Goal: Answer question/provide support

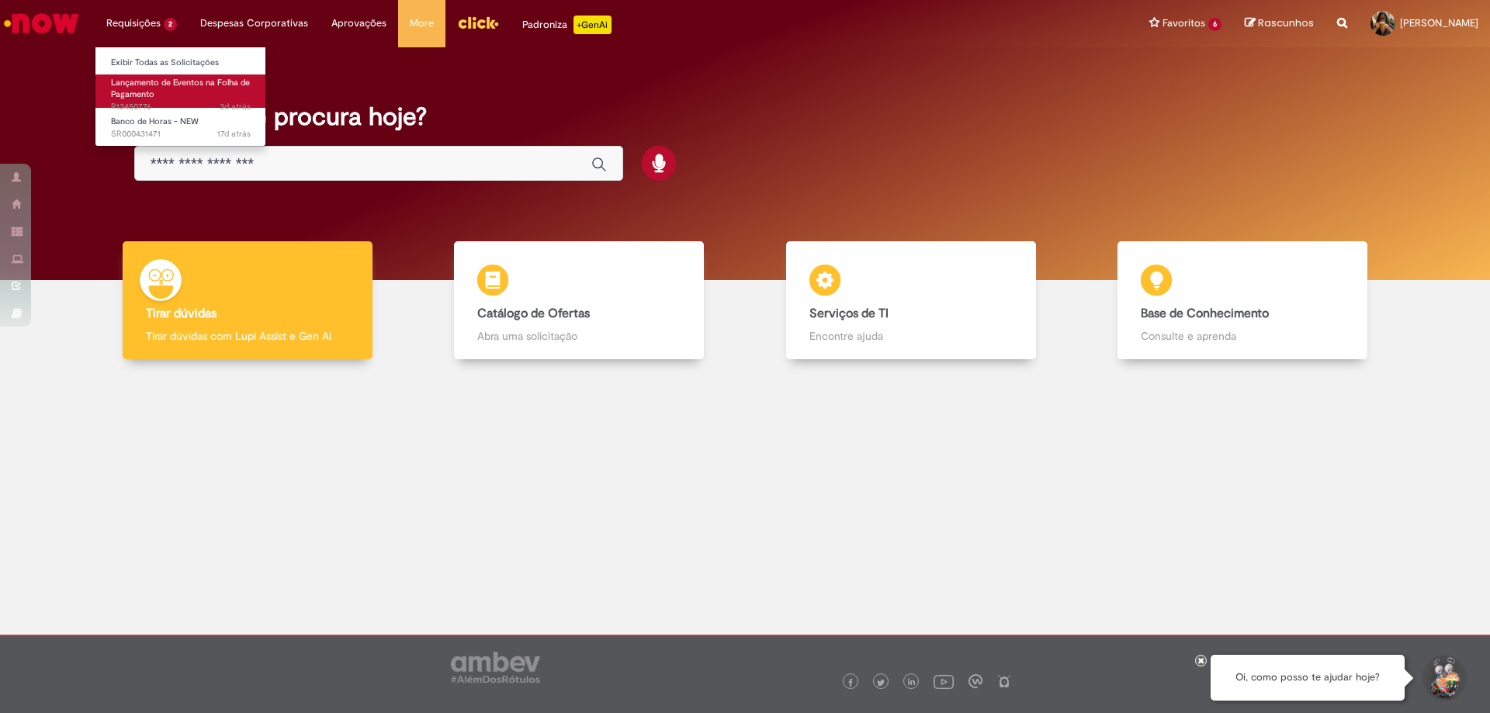
click at [155, 87] on span "Lançamento de Eventos na Folha de Pagamento" at bounding box center [180, 89] width 139 height 24
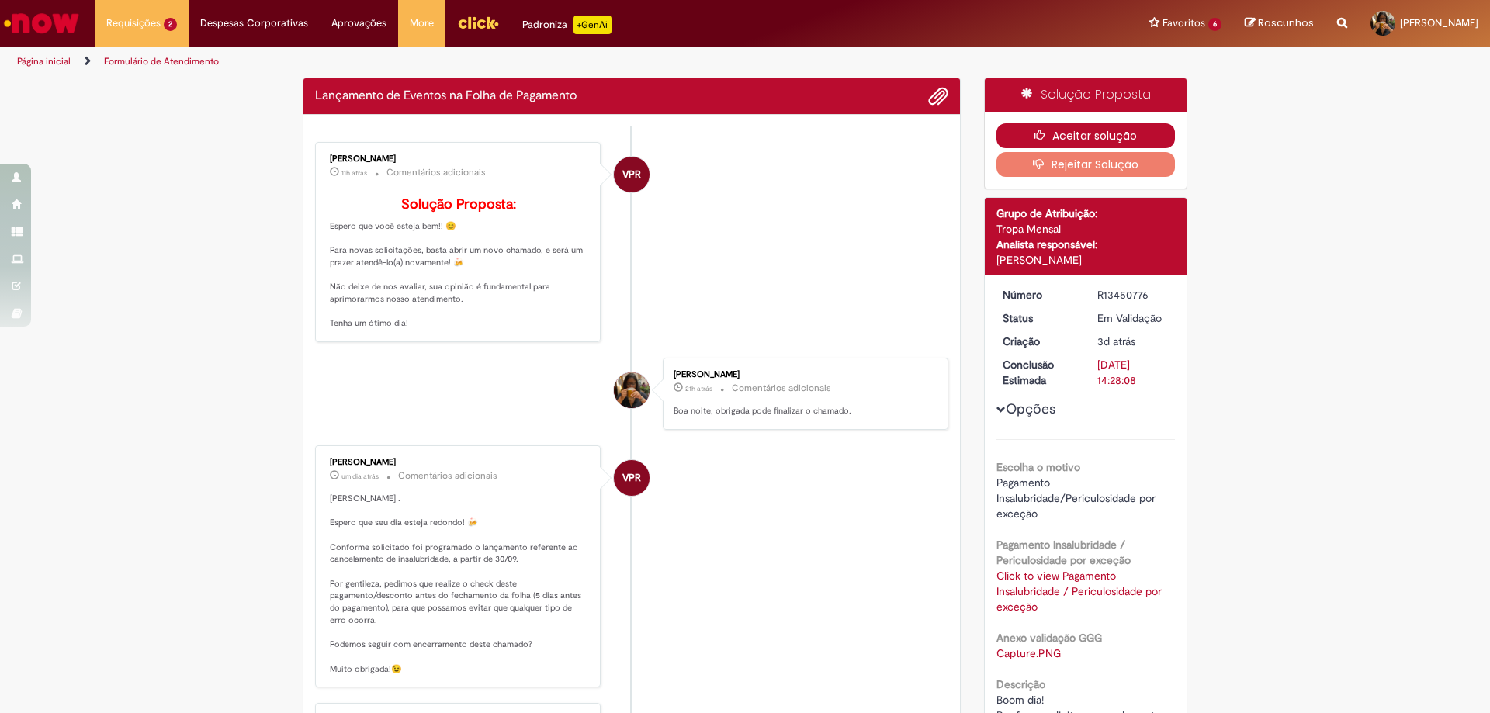
click at [1126, 131] on button "Aceitar solução" at bounding box center [1085, 135] width 179 height 25
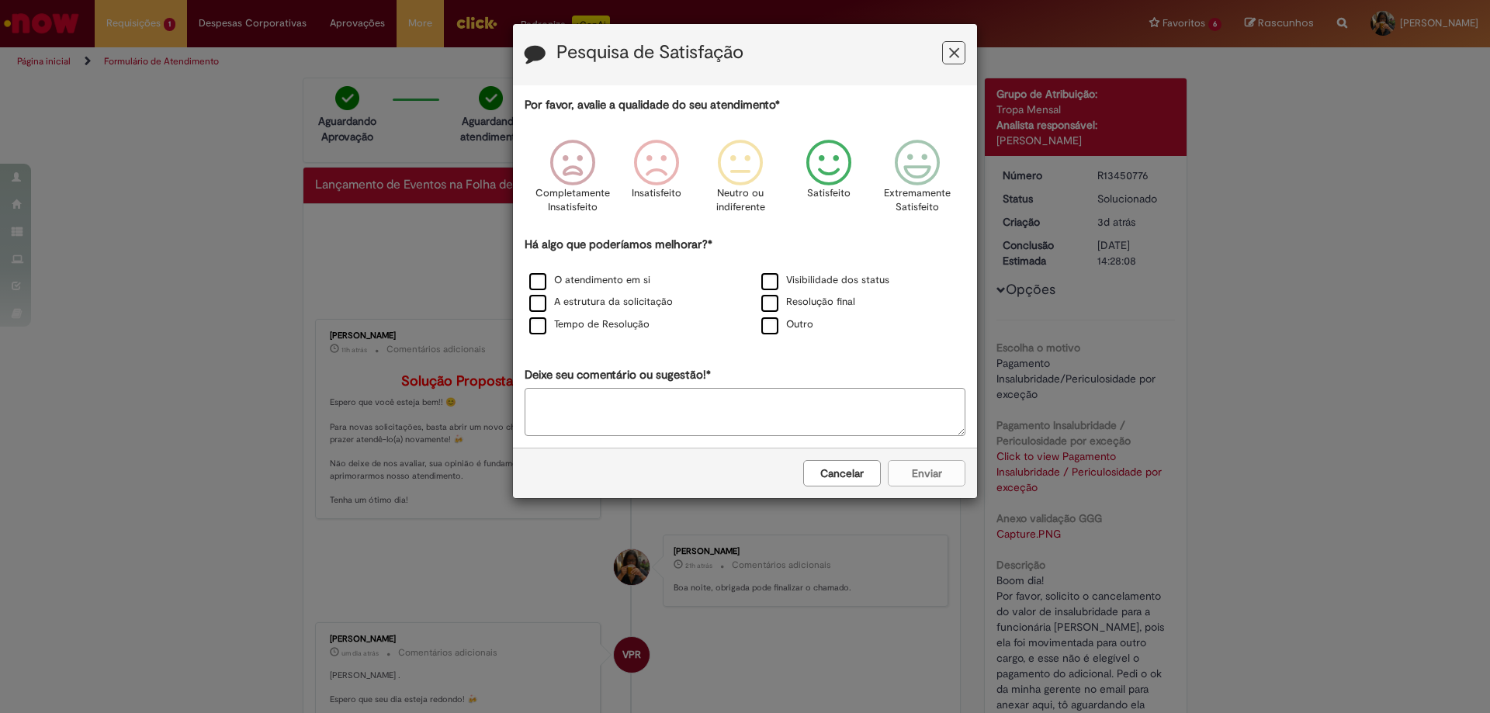
click at [854, 161] on icon "Feedback" at bounding box center [829, 163] width 58 height 47
click at [616, 278] on label "O atendimento em si" at bounding box center [589, 280] width 121 height 15
click at [950, 480] on button "Enviar" at bounding box center [927, 473] width 78 height 26
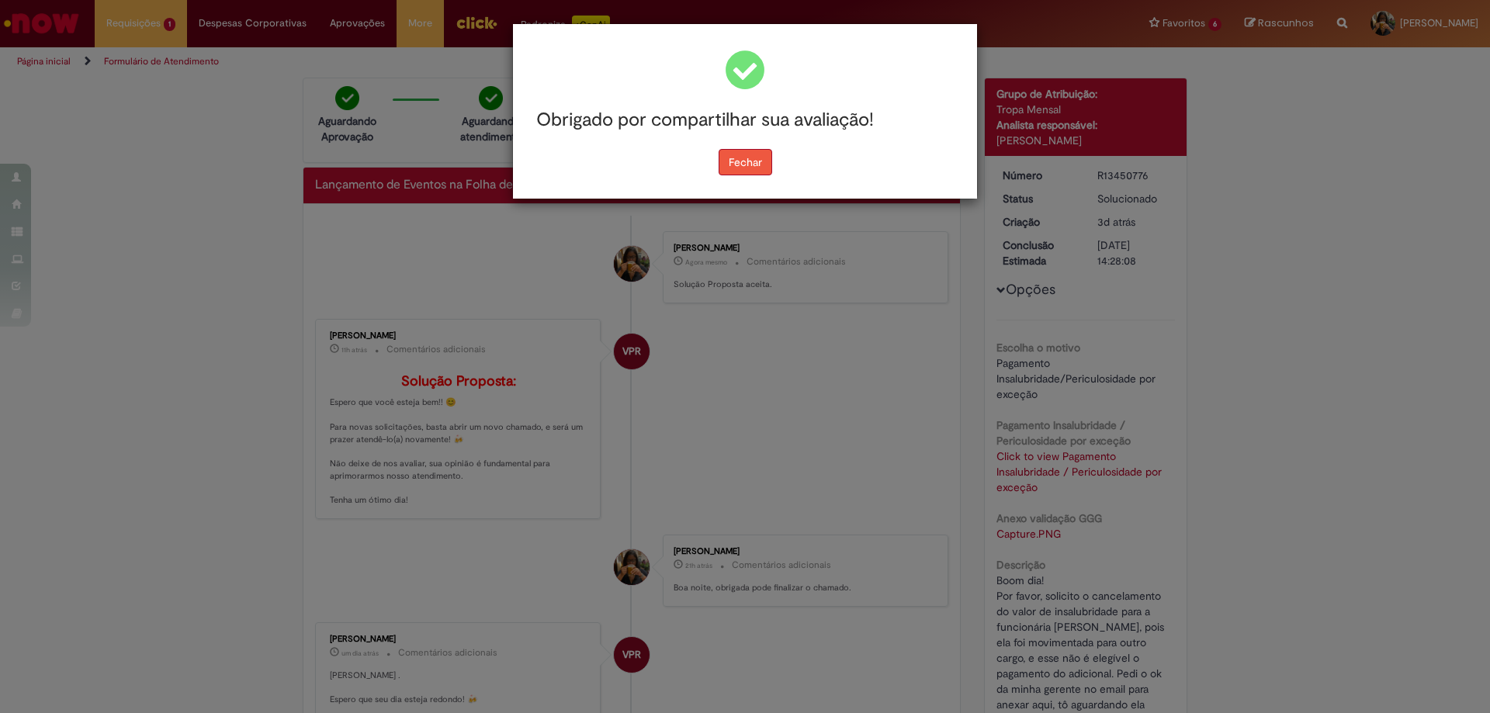
click at [732, 154] on button "Fechar" at bounding box center [746, 162] width 54 height 26
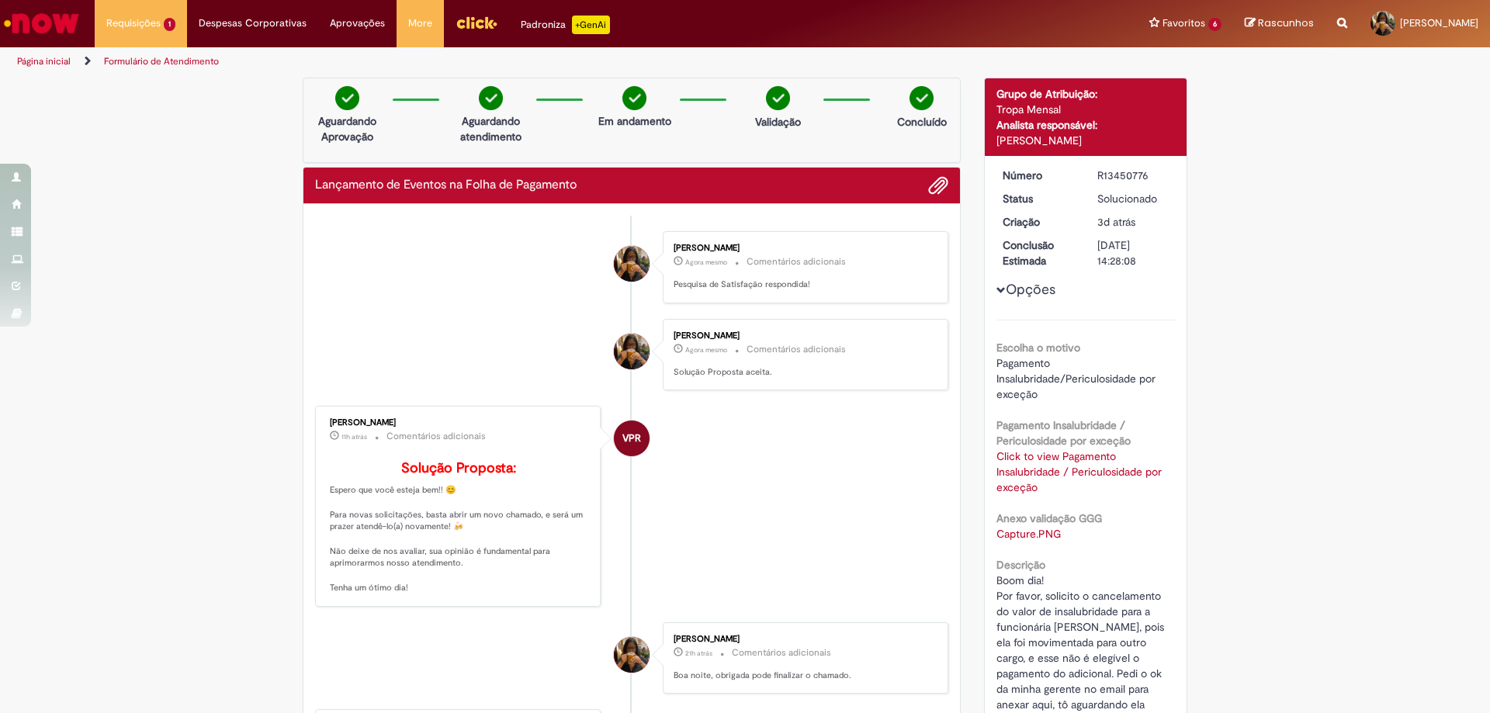
click at [75, 26] on img "Ir para a Homepage" at bounding box center [42, 23] width 80 height 31
